Goal: Transaction & Acquisition: Purchase product/service

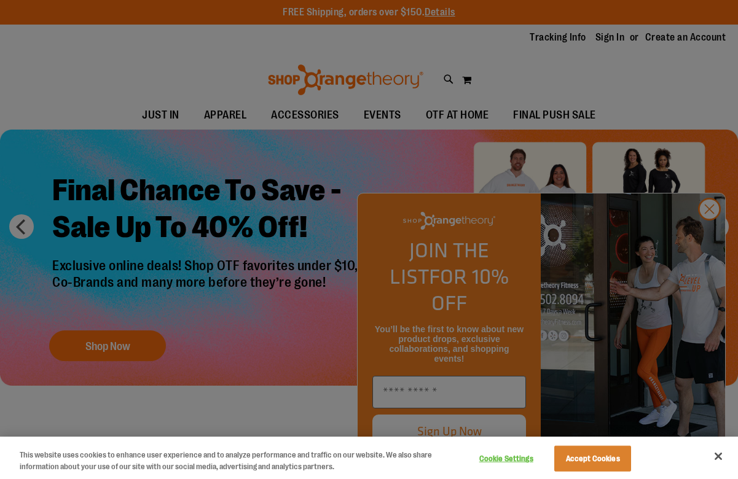
click at [225, 160] on div at bounding box center [369, 239] width 738 height 479
click at [600, 455] on button "Accept Cookies" at bounding box center [592, 459] width 77 height 26
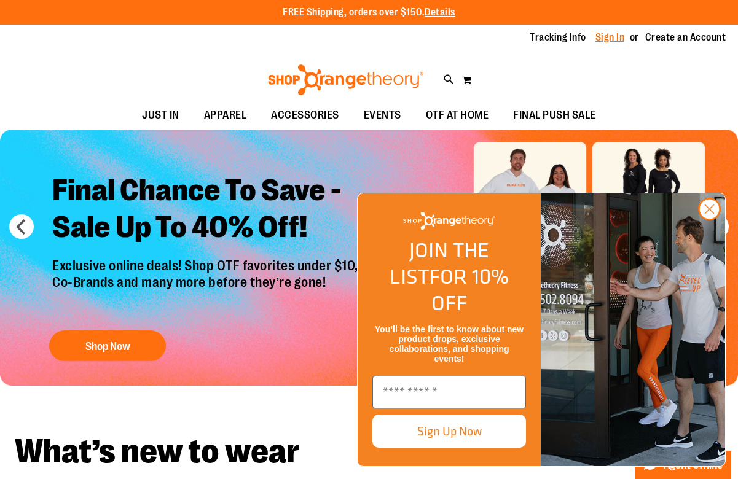
click at [610, 41] on link "Sign In" at bounding box center [611, 38] width 30 height 14
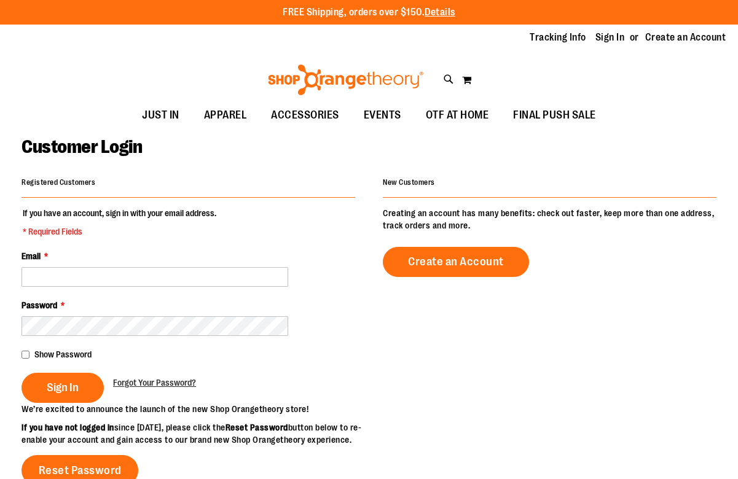
click at [77, 290] on fieldset "If you have an account, sign in with your email address. * Required Fields Emai…" at bounding box center [189, 305] width 334 height 196
click at [79, 283] on input "Email *" at bounding box center [155, 277] width 267 height 20
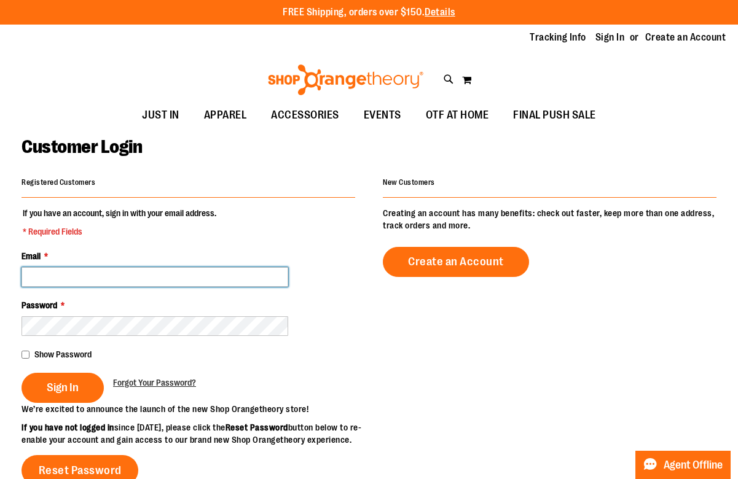
click at [133, 277] on input "Email *" at bounding box center [155, 277] width 267 height 20
click at [85, 276] on input "Email *" at bounding box center [155, 277] width 267 height 20
type input "**********"
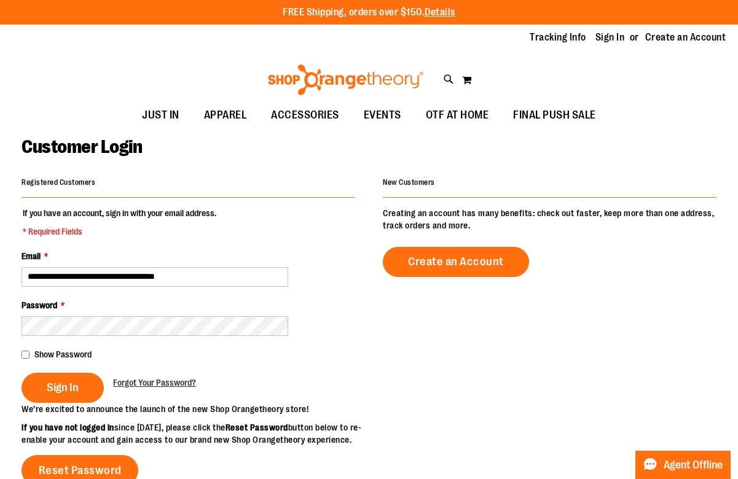
click at [366, 205] on div "**********" at bounding box center [369, 392] width 695 height 437
click at [71, 397] on button "Sign In" at bounding box center [63, 388] width 82 height 30
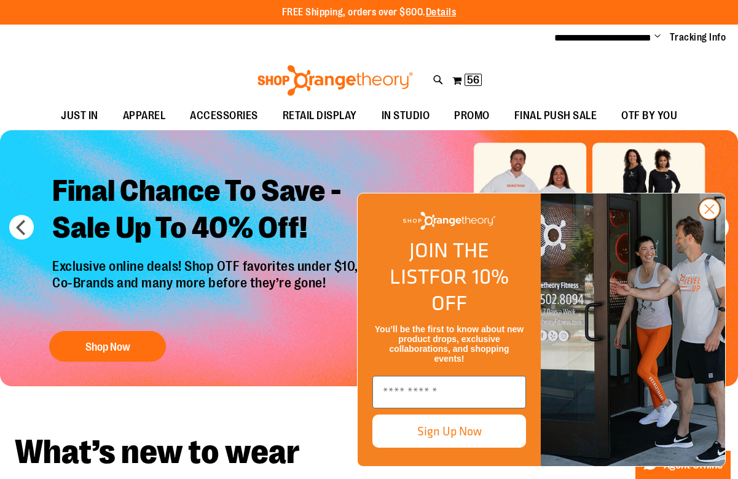
click at [712, 219] on circle "Close dialog" at bounding box center [710, 209] width 20 height 20
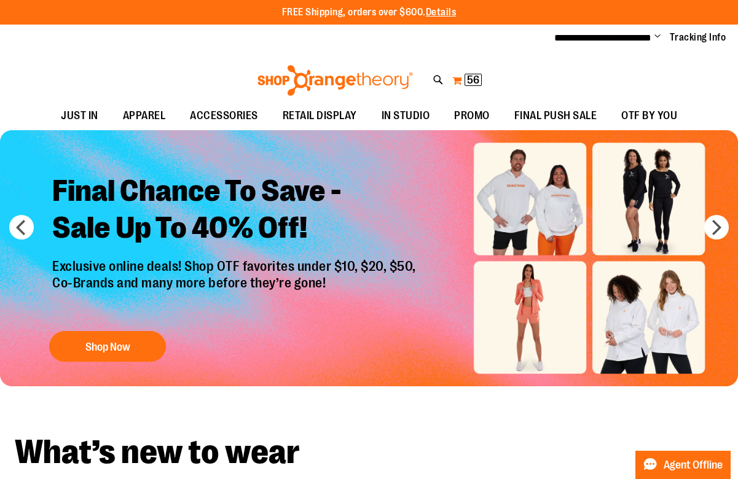
click at [476, 82] on span "56" at bounding box center [473, 80] width 12 height 12
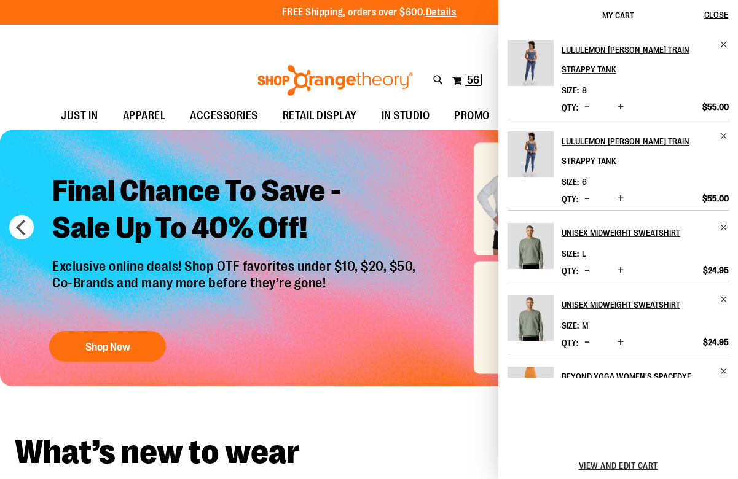
click at [620, 459] on div "View and edit cart" at bounding box center [619, 465] width 240 height 27
click at [626, 462] on span "View and edit cart" at bounding box center [618, 466] width 79 height 10
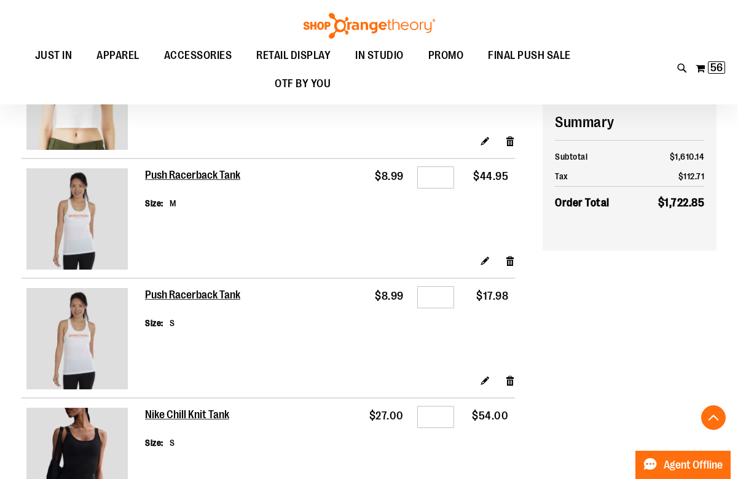
scroll to position [1587, 0]
click at [441, 183] on input "*" at bounding box center [435, 178] width 37 height 22
type input "*"
click at [435, 221] on td "Qty *" at bounding box center [436, 207] width 50 height 96
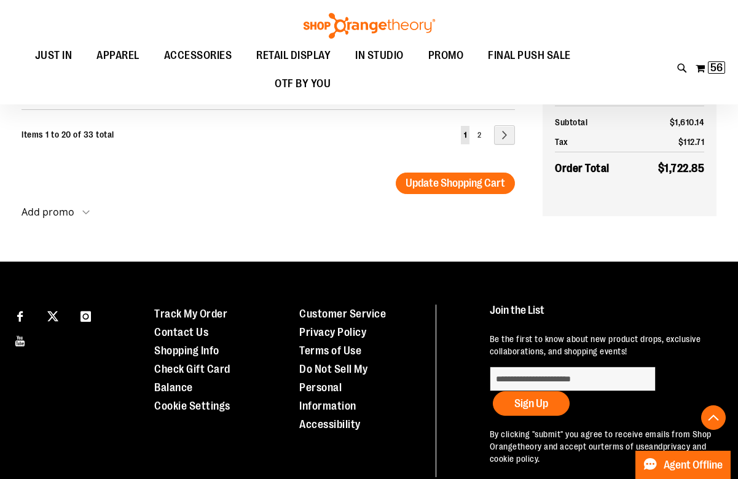
scroll to position [2651, 0]
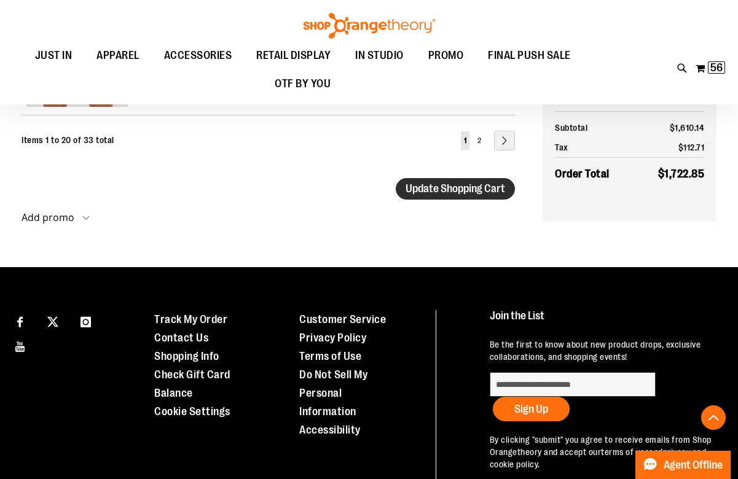
click at [448, 200] on button "Update Shopping Cart" at bounding box center [455, 189] width 119 height 22
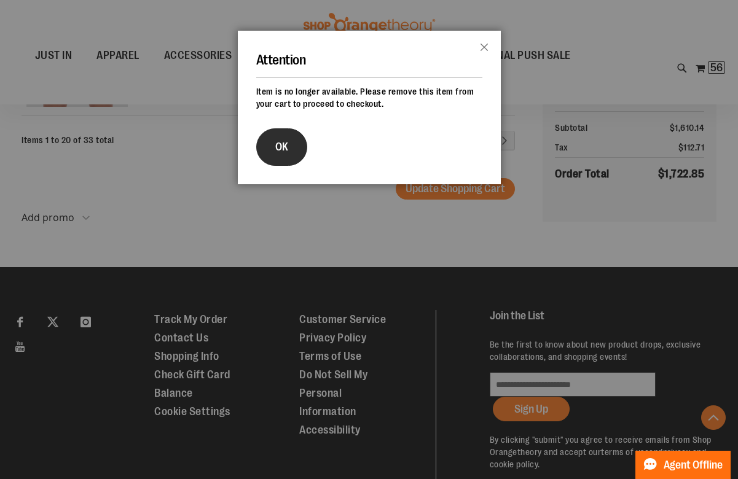
click at [277, 156] on button "OK" at bounding box center [281, 146] width 51 height 37
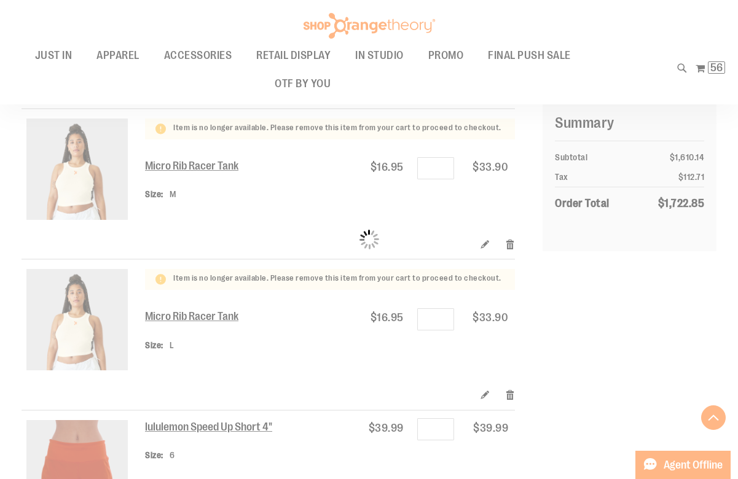
scroll to position [2115, 0]
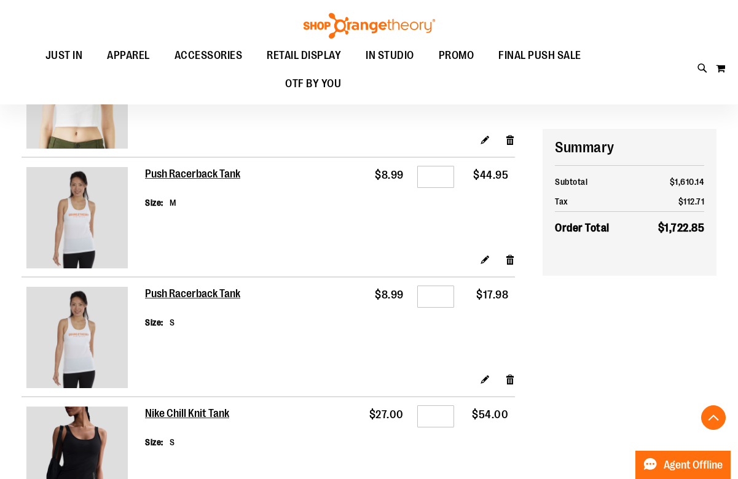
scroll to position [1620, 0]
click at [512, 267] on link "Remove item" at bounding box center [510, 260] width 10 height 13
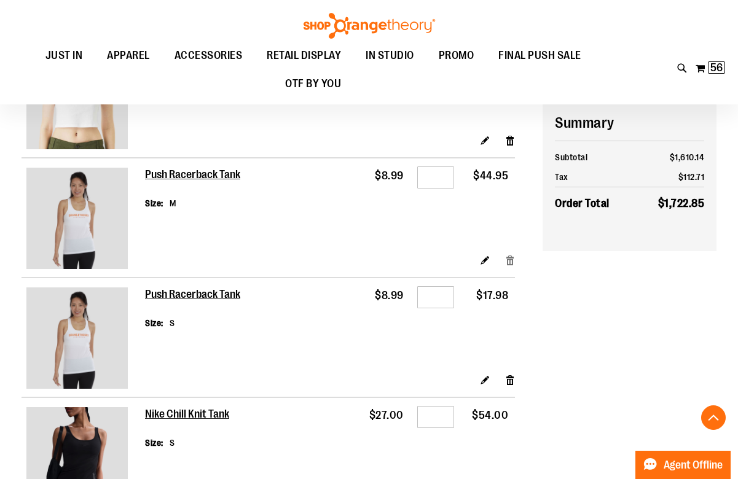
click at [507, 265] on link "Remove item" at bounding box center [510, 260] width 10 height 13
click at [506, 264] on link "Remove item" at bounding box center [510, 260] width 10 height 13
click at [510, 265] on link "Remove item" at bounding box center [510, 260] width 10 height 13
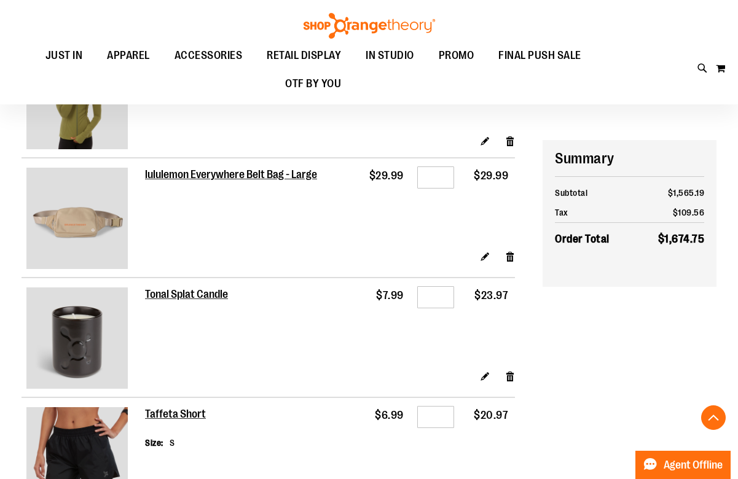
scroll to position [337, 0]
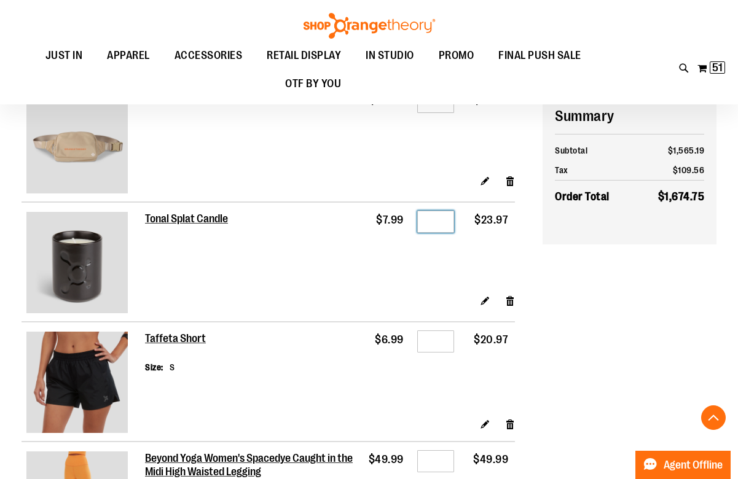
click at [444, 229] on input "*" at bounding box center [435, 222] width 37 height 22
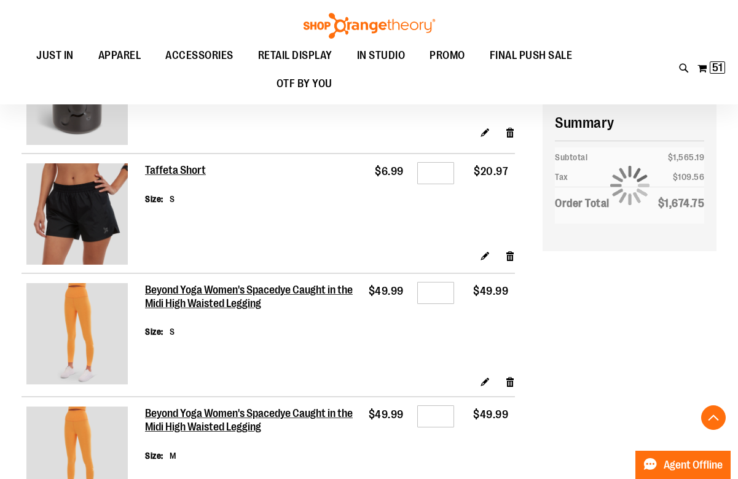
scroll to position [506, 0]
click at [446, 175] on input "*" at bounding box center [435, 173] width 37 height 22
type input "*"
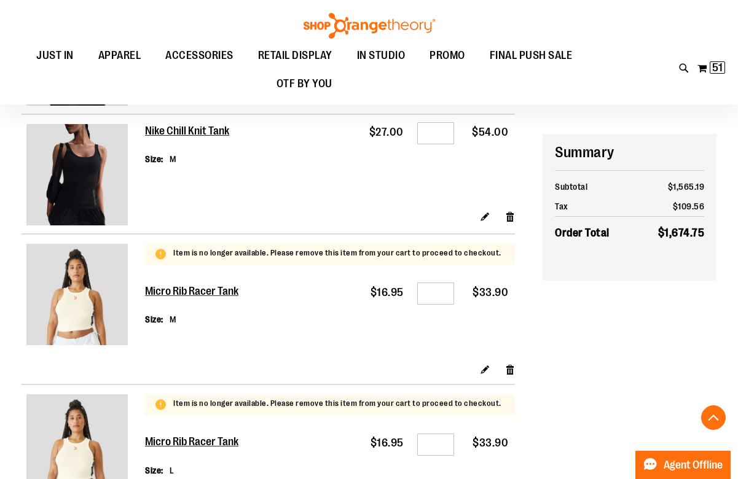
scroll to position [1901, 0]
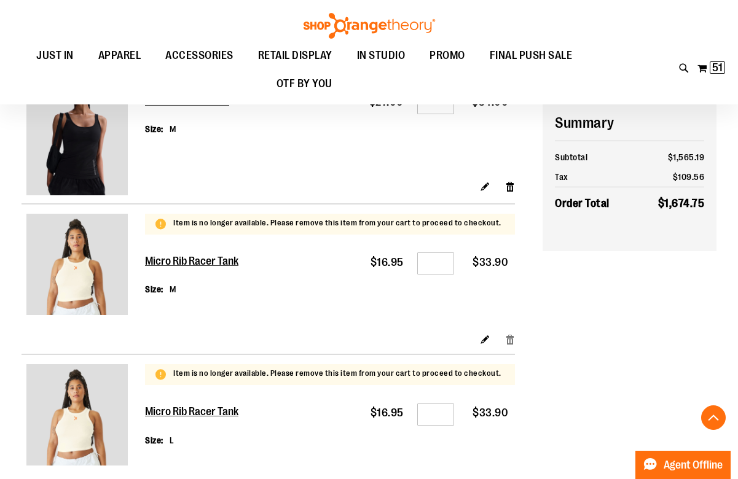
click at [508, 344] on link "Remove item" at bounding box center [510, 339] width 10 height 13
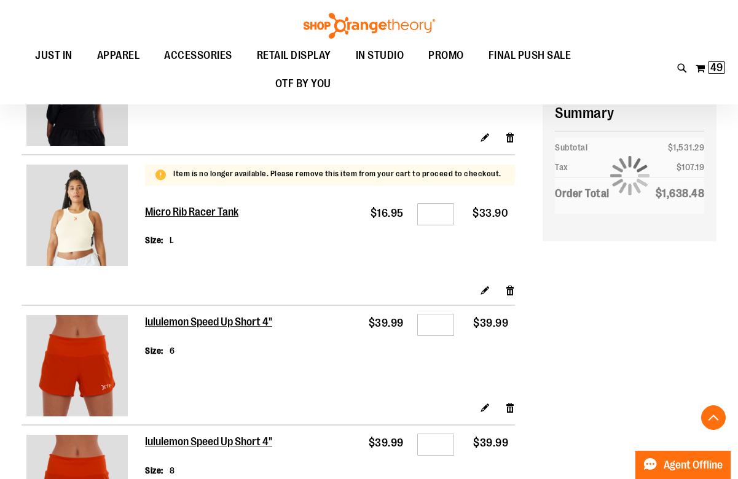
scroll to position [1940, 0]
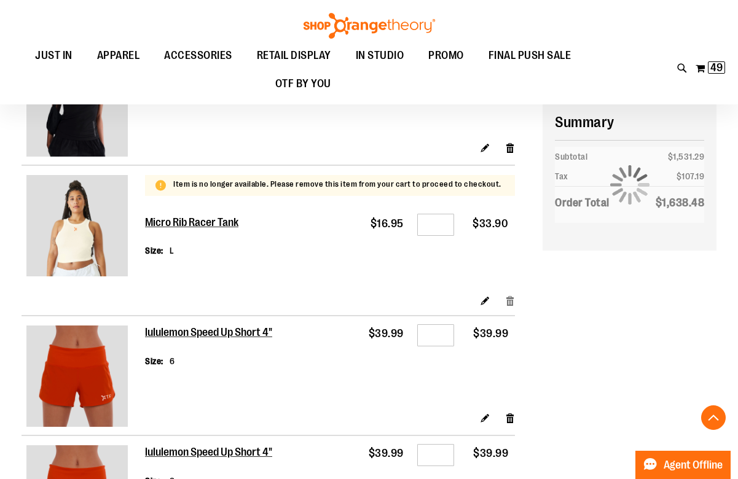
click at [505, 302] on link "Remove item" at bounding box center [510, 300] width 10 height 13
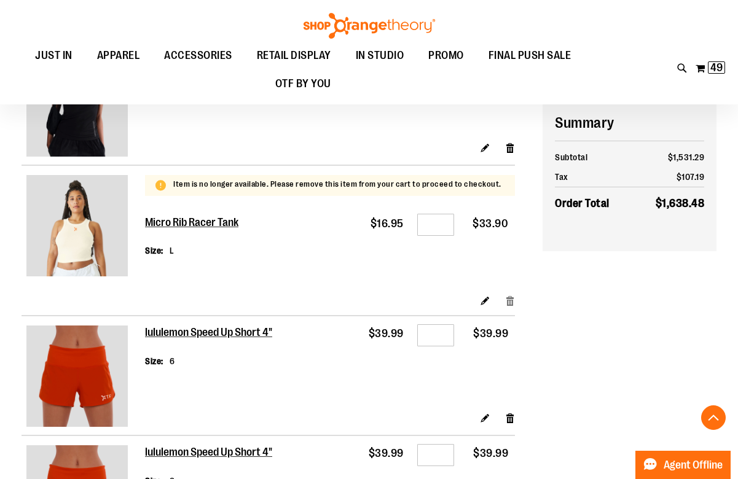
click at [513, 302] on link "Remove item" at bounding box center [510, 300] width 10 height 13
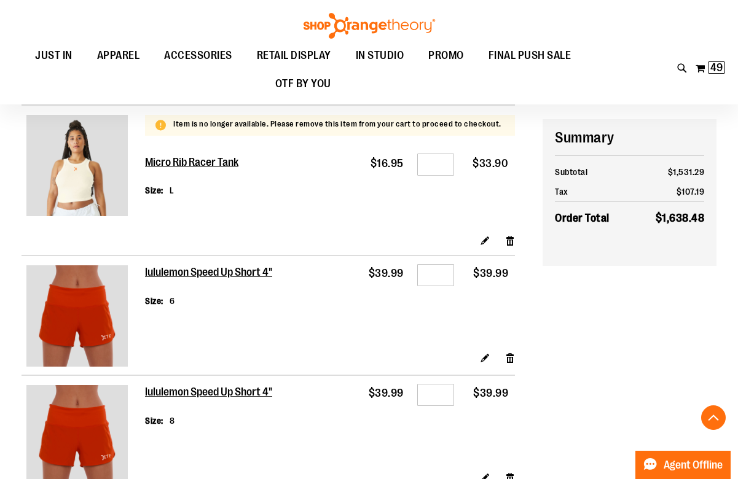
scroll to position [2015, 0]
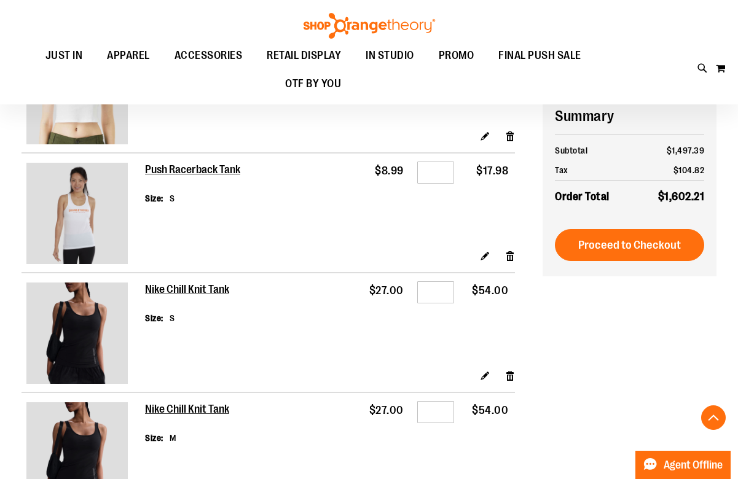
scroll to position [1544, 0]
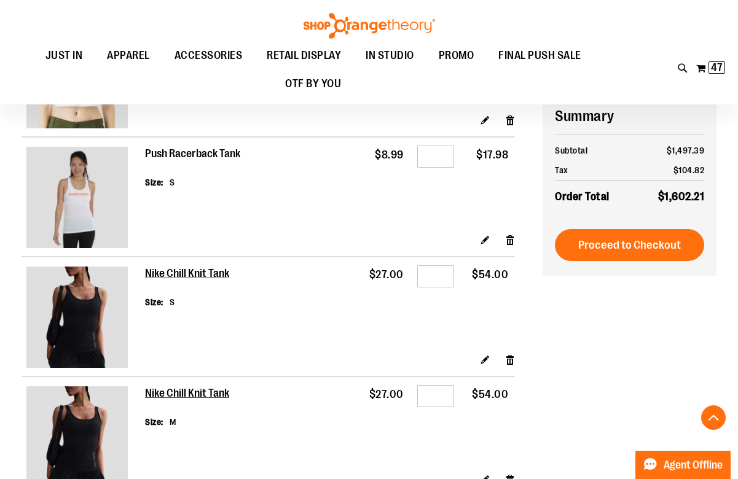
click at [222, 156] on h2 "Push Racerback Tank" at bounding box center [193, 155] width 97 height 14
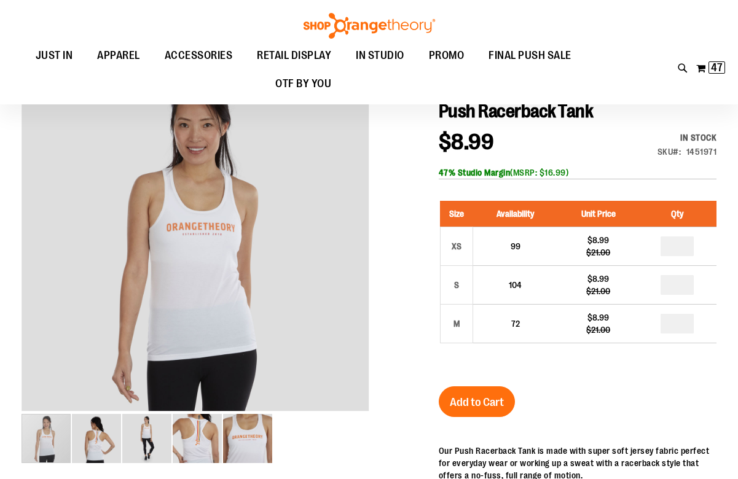
scroll to position [121, 0]
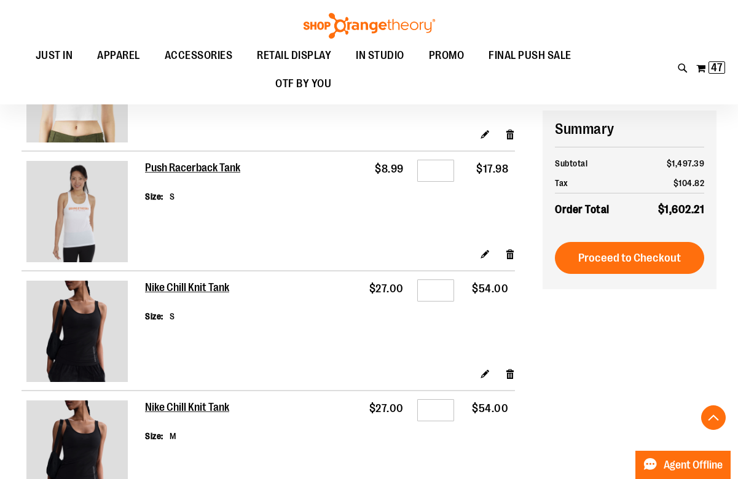
scroll to position [1401, 0]
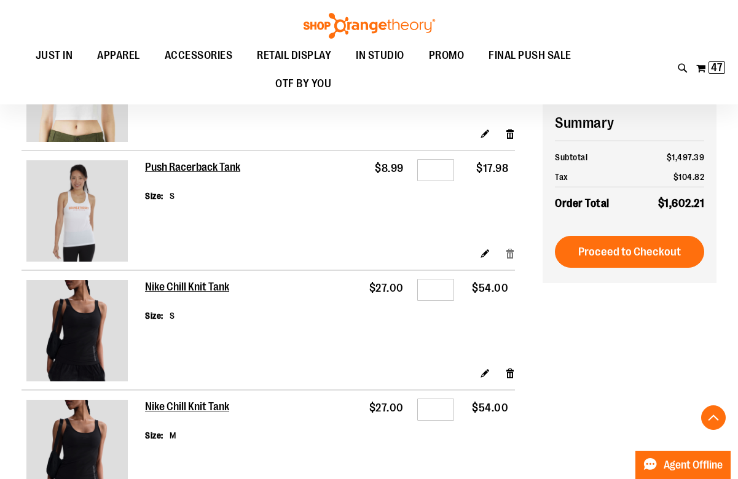
click at [510, 255] on link "Remove item" at bounding box center [510, 253] width 10 height 13
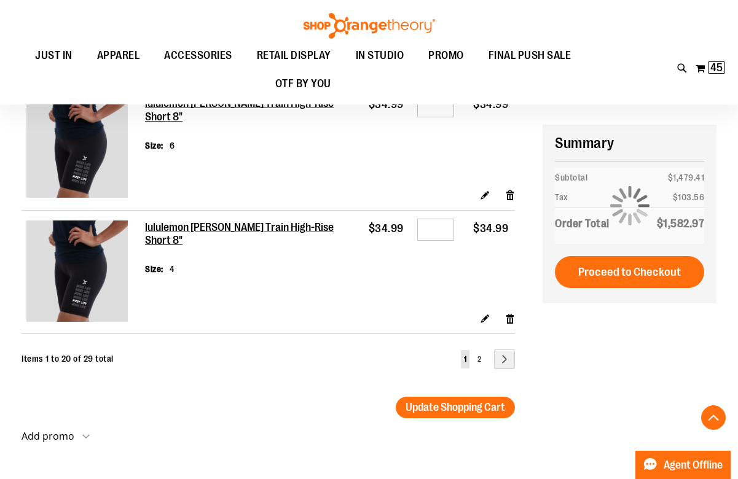
scroll to position [2401, 0]
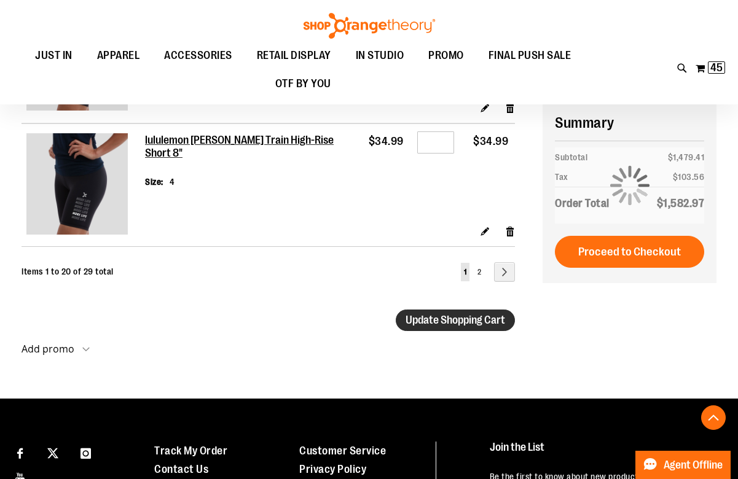
click at [427, 315] on span "Update Shopping Cart" at bounding box center [456, 320] width 100 height 12
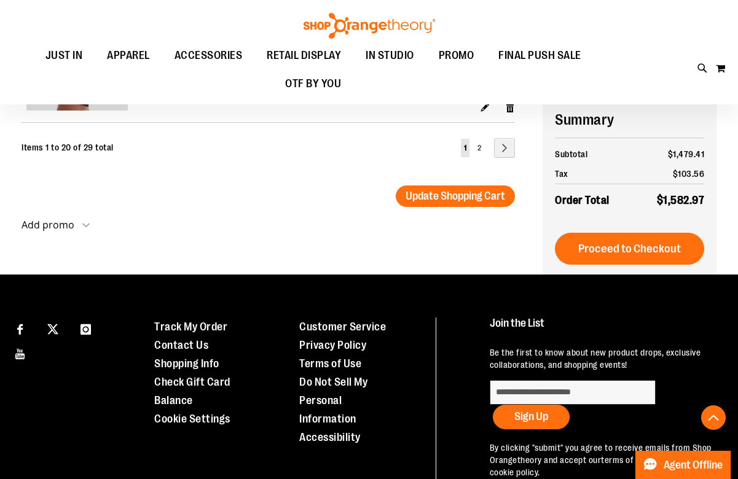
scroll to position [2524, 0]
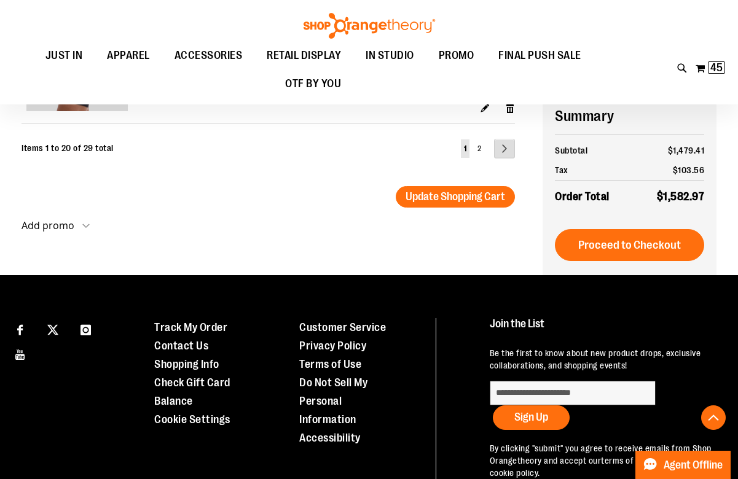
click at [500, 146] on link "Page Next" at bounding box center [504, 149] width 21 height 20
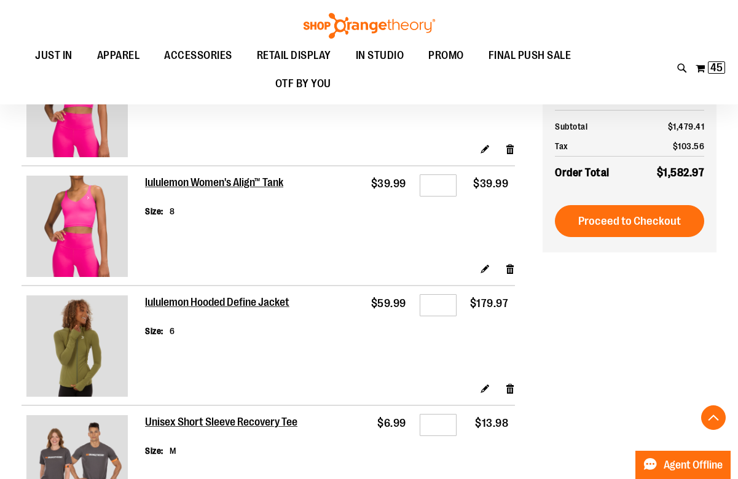
scroll to position [445, 0]
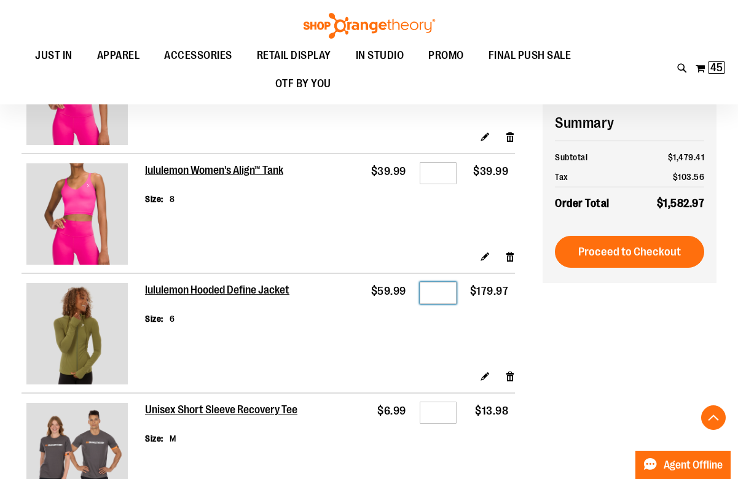
click at [446, 293] on input "*" at bounding box center [438, 293] width 37 height 22
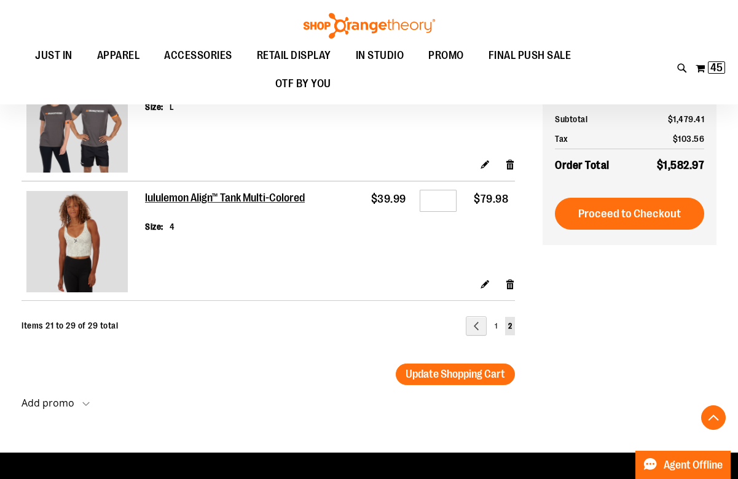
scroll to position [1057, 0]
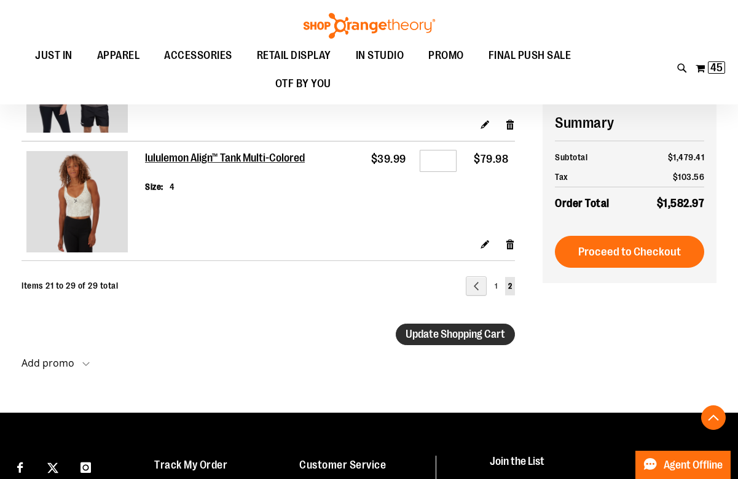
type input "*"
click at [422, 334] on span "Update Shopping Cart" at bounding box center [456, 334] width 100 height 12
